Goal: Information Seeking & Learning: Learn about a topic

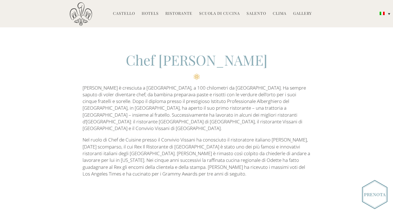
scroll to position [613, 0]
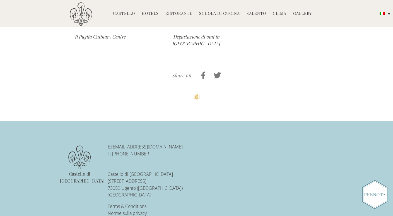
click at [119, 14] on link "Castello" at bounding box center [124, 14] width 22 height 6
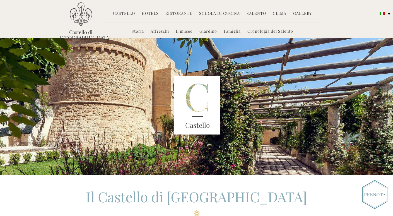
click at [275, 74] on div "Castello" at bounding box center [197, 106] width 275 height 137
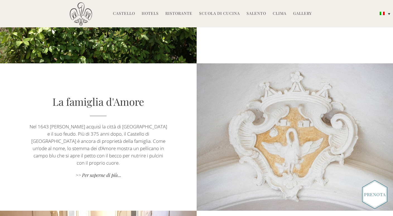
scroll to position [937, 0]
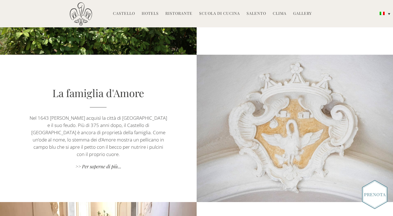
click at [151, 14] on link "Hotels" at bounding box center [150, 14] width 17 height 6
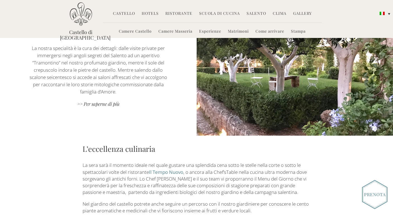
scroll to position [505, 0]
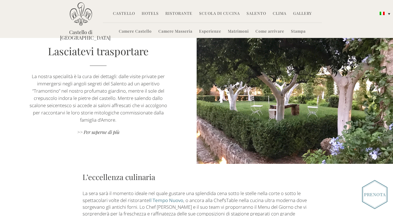
click at [218, 11] on link "Scuola di Cucina" at bounding box center [219, 14] width 41 height 6
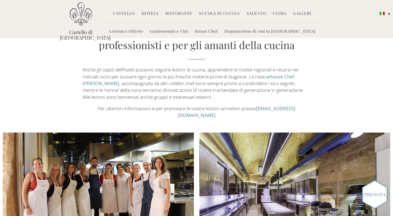
scroll to position [421, 0]
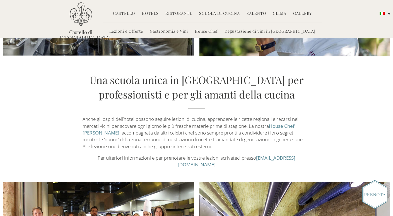
click at [378, 81] on div "Una scuola unica in Puglia per professionisti e per gli amanti della cucina Anc…" at bounding box center [196, 121] width 393 height 96
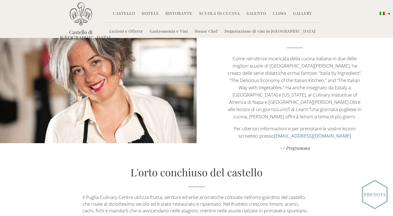
scroll to position [703, 0]
